Goal: Find specific page/section: Find specific page/section

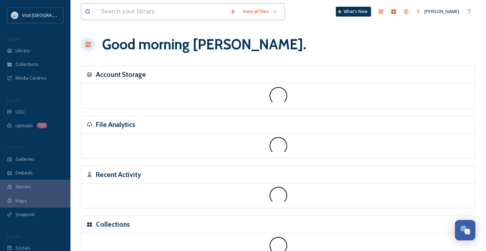
click at [183, 13] on input at bounding box center [162, 12] width 129 height 16
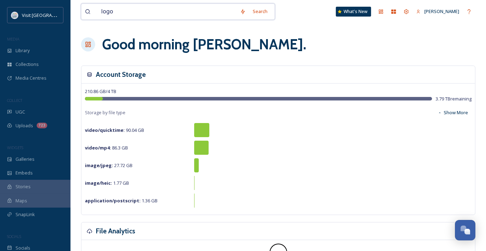
type input "logos"
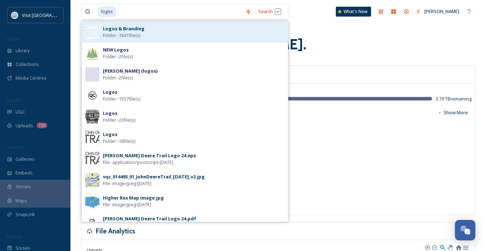
click at [151, 34] on div "Logos & Branding Folder - 1641 file(s)" at bounding box center [194, 31] width 182 height 13
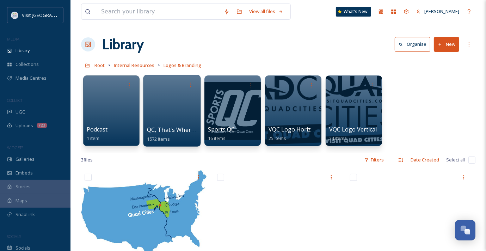
click at [167, 107] on div at bounding box center [171, 111] width 57 height 72
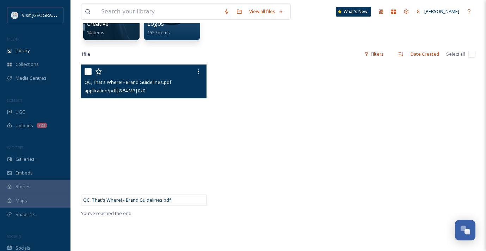
scroll to position [35, 0]
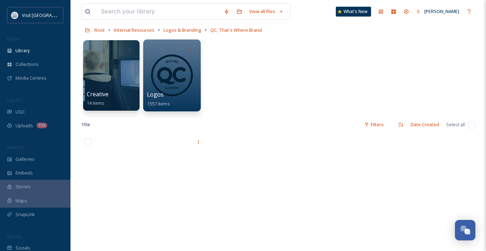
click at [173, 79] on div at bounding box center [171, 75] width 57 height 72
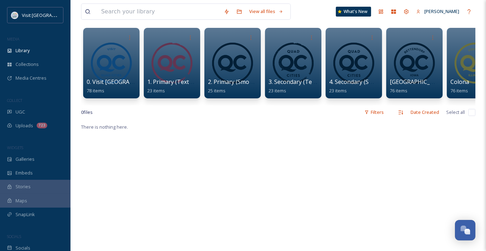
scroll to position [35, 0]
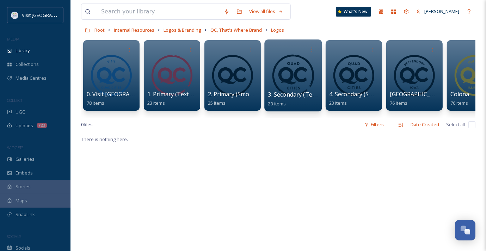
click at [295, 58] on div at bounding box center [292, 75] width 57 height 72
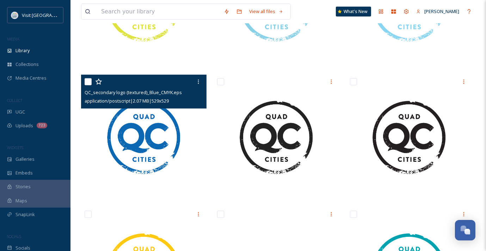
scroll to position [564, 0]
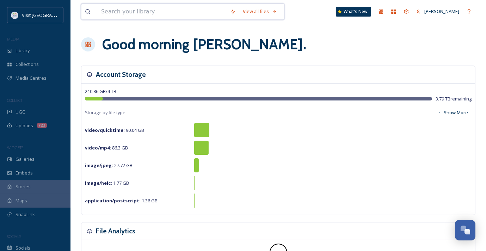
click at [147, 11] on input at bounding box center [162, 12] width 129 height 16
type input "logos"
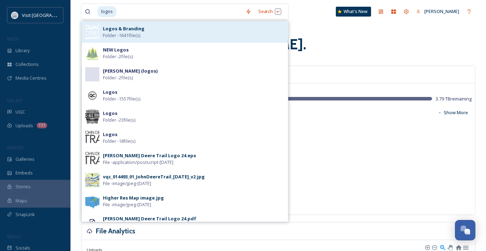
click at [135, 27] on strong "Logos & Branding" at bounding box center [124, 28] width 42 height 6
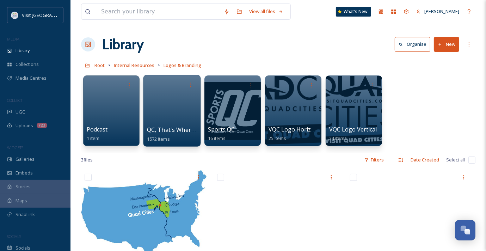
click at [155, 94] on div at bounding box center [171, 111] width 57 height 72
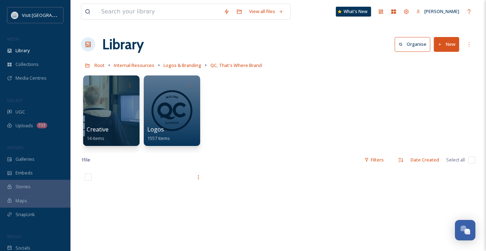
scroll to position [35, 0]
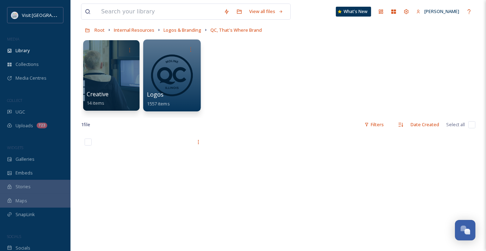
click at [183, 79] on div at bounding box center [171, 75] width 57 height 72
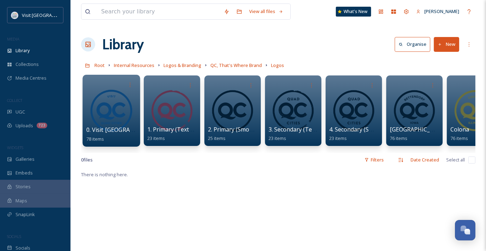
click at [94, 110] on div at bounding box center [110, 111] width 57 height 72
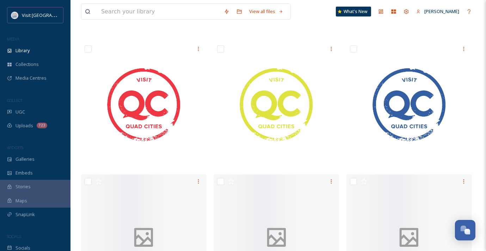
scroll to position [458, 0]
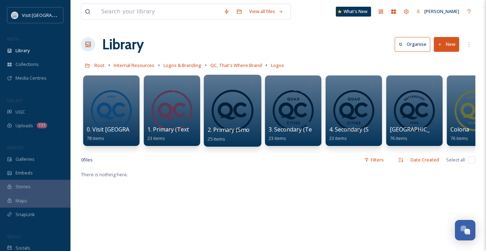
click at [242, 100] on div at bounding box center [232, 111] width 57 height 72
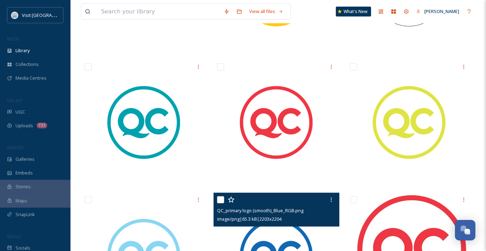
scroll to position [655, 0]
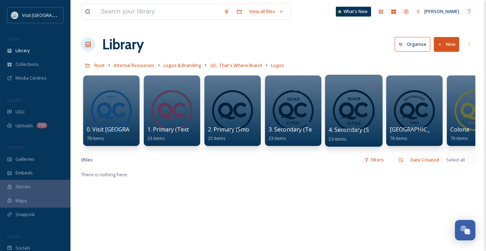
click at [339, 106] on div at bounding box center [353, 111] width 57 height 72
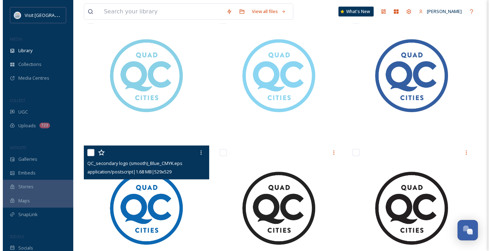
scroll to position [493, 0]
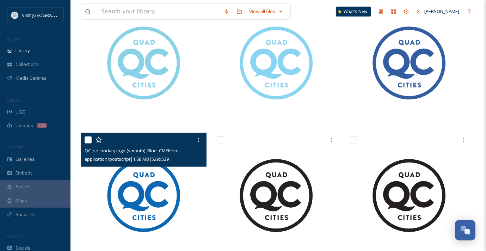
drag, startPoint x: 149, startPoint y: 184, endPoint x: 199, endPoint y: 213, distance: 57.2
click at [199, 213] on img at bounding box center [143, 195] width 125 height 125
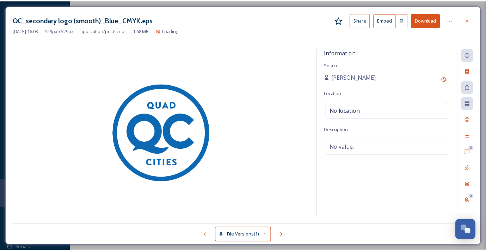
scroll to position [499, 0]
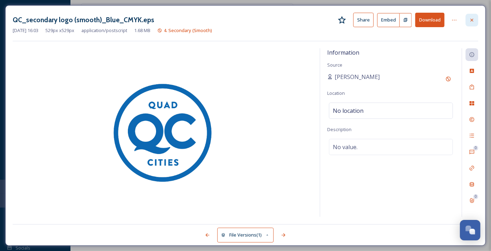
click at [472, 26] on div at bounding box center [472, 20] width 13 height 13
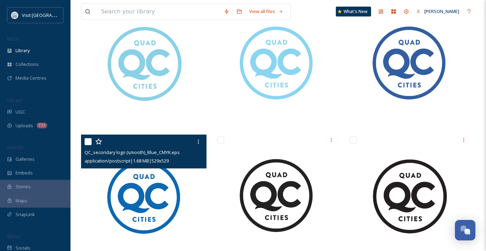
click at [156, 200] on img at bounding box center [143, 197] width 125 height 125
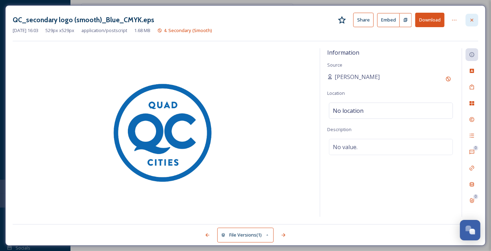
click at [474, 19] on icon at bounding box center [472, 20] width 6 height 6
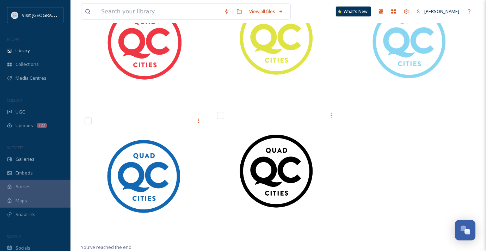
scroll to position [919, 0]
